Goal: Check status: Check status

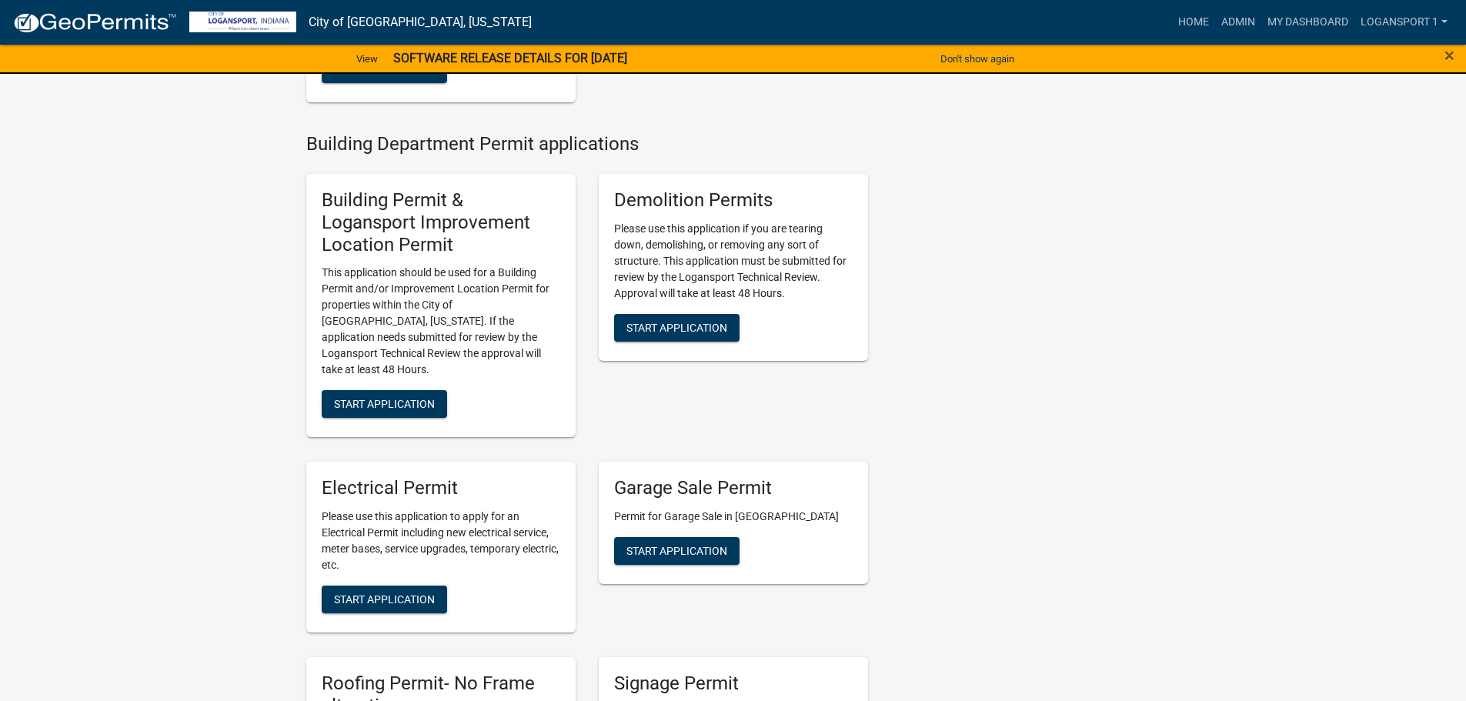
scroll to position [562, 0]
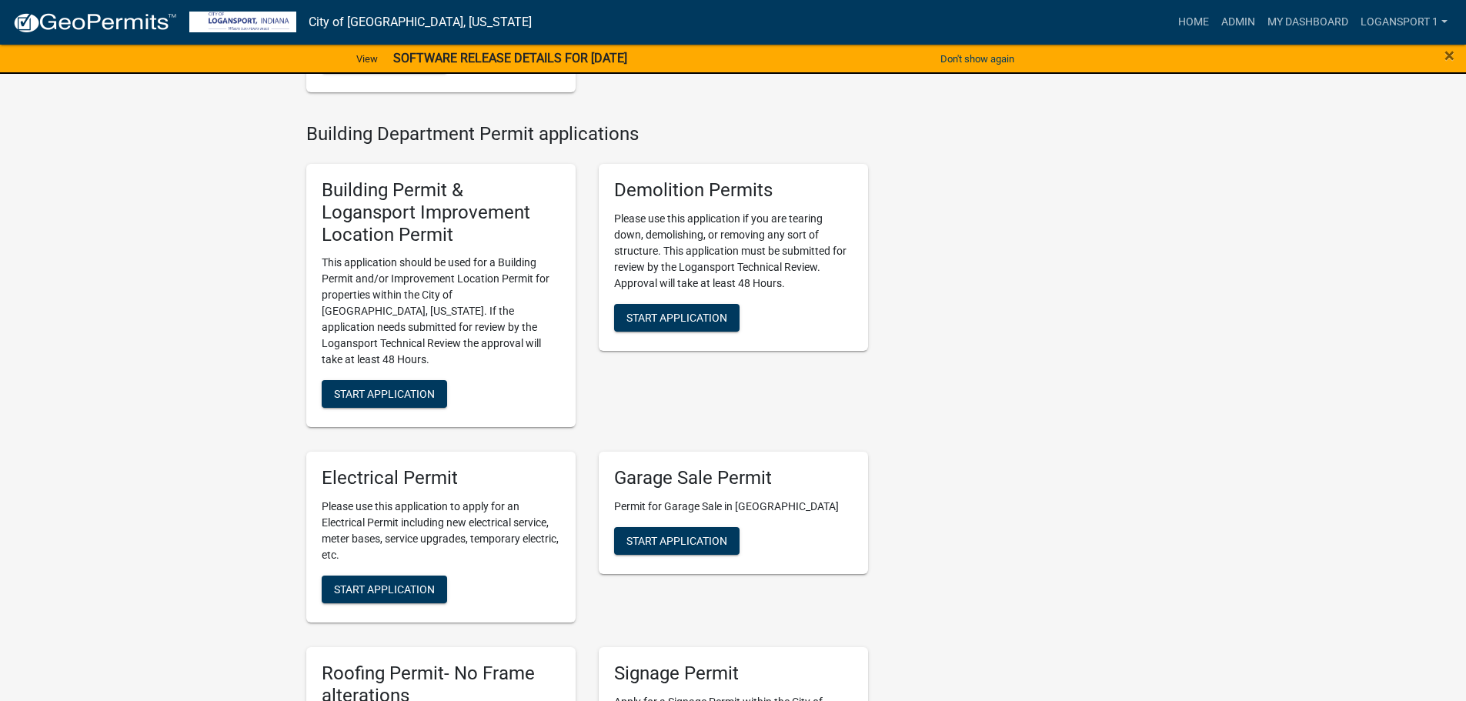
click at [443, 78] on div "*In Office Garage Sale Permit COMPLETED IN OFFICE ONLY In office Permit for Gar…" at bounding box center [441, 1] width 292 height 207
